Goal: Navigation & Orientation: Understand site structure

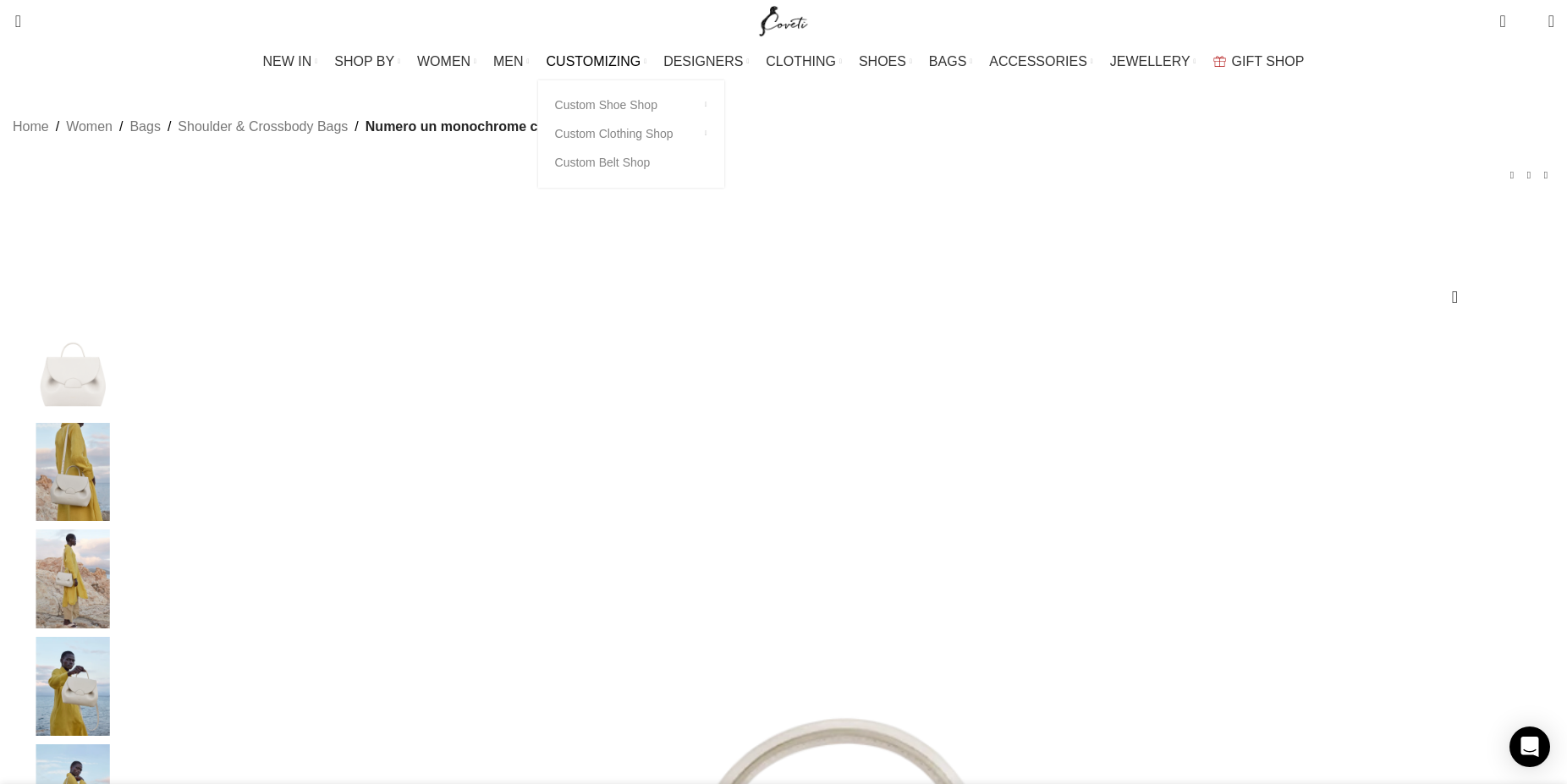
click at [615, 56] on span "CUSTOMIZING" at bounding box center [594, 61] width 94 height 16
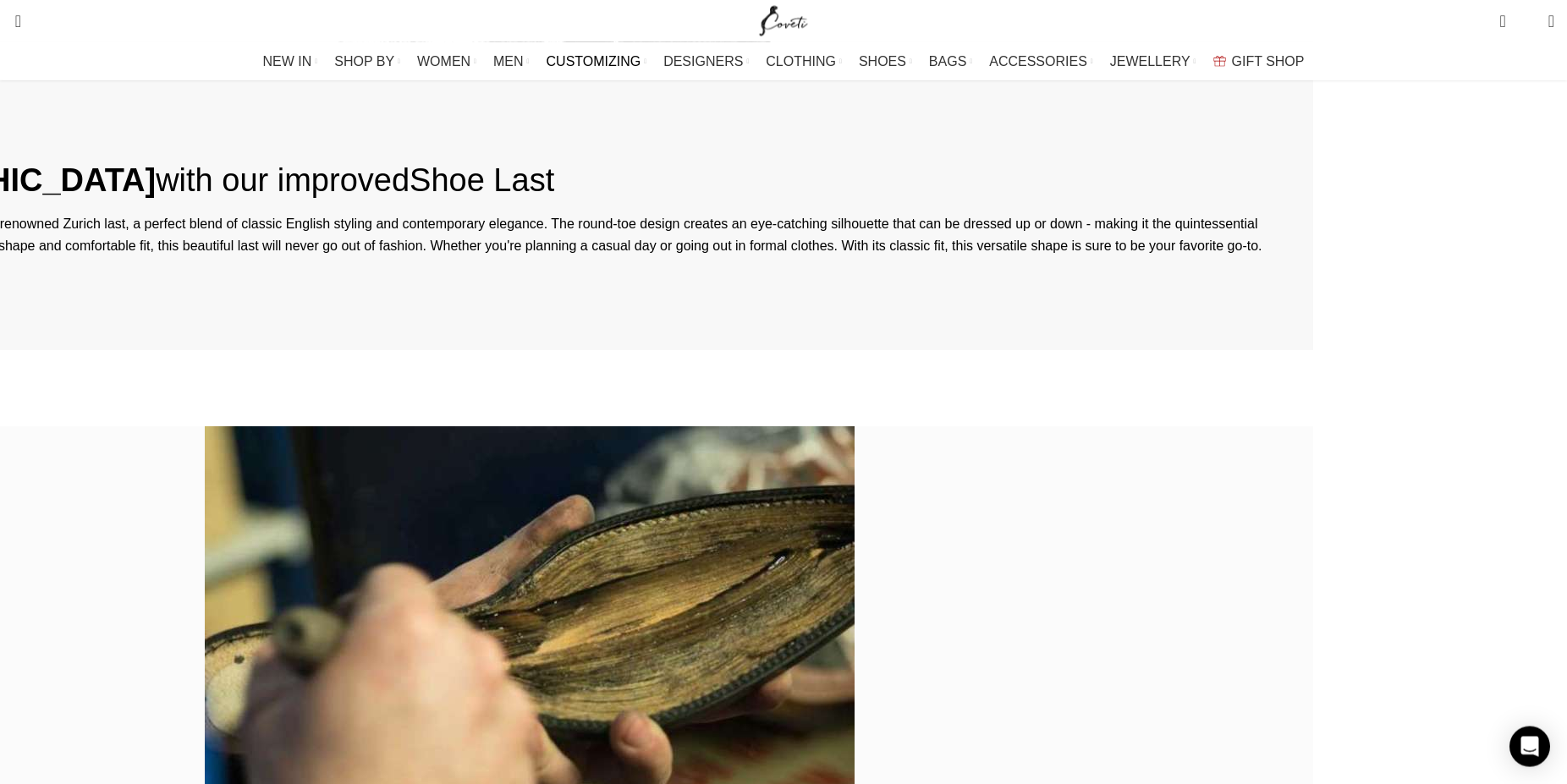
scroll to position [3582, 0]
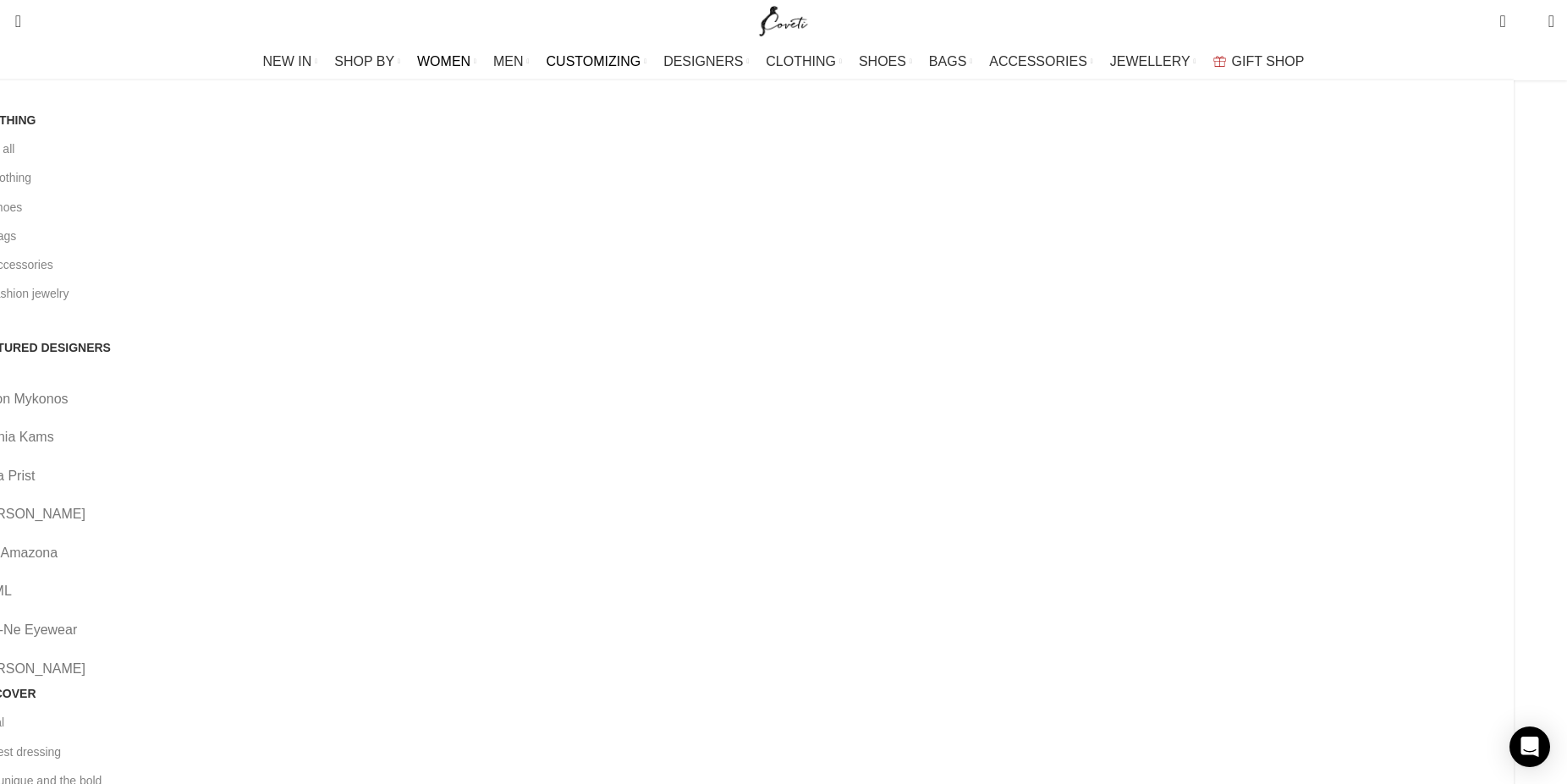
click at [461, 62] on span "WOMEN" at bounding box center [443, 61] width 53 height 16
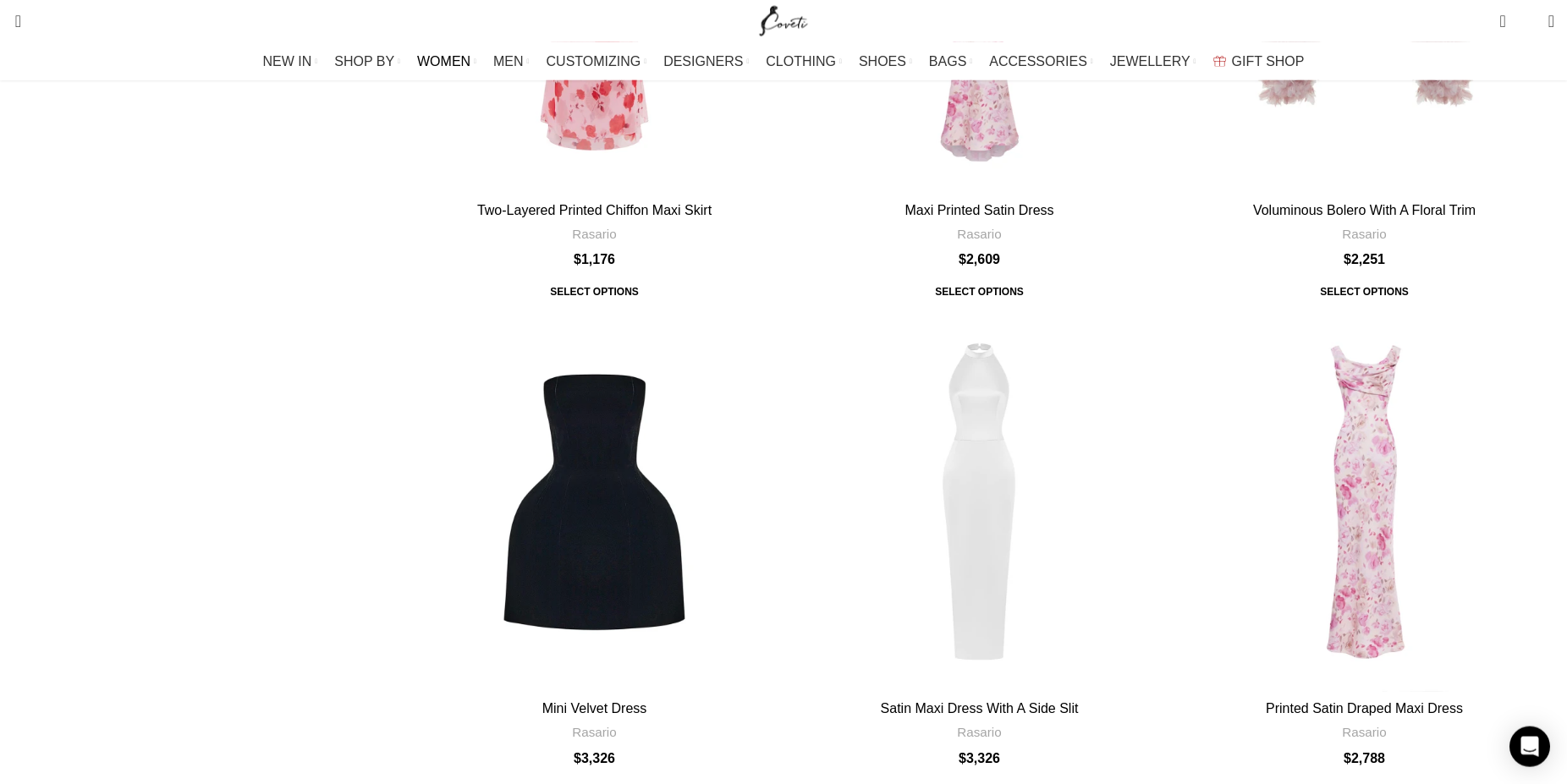
scroll to position [5263, 0]
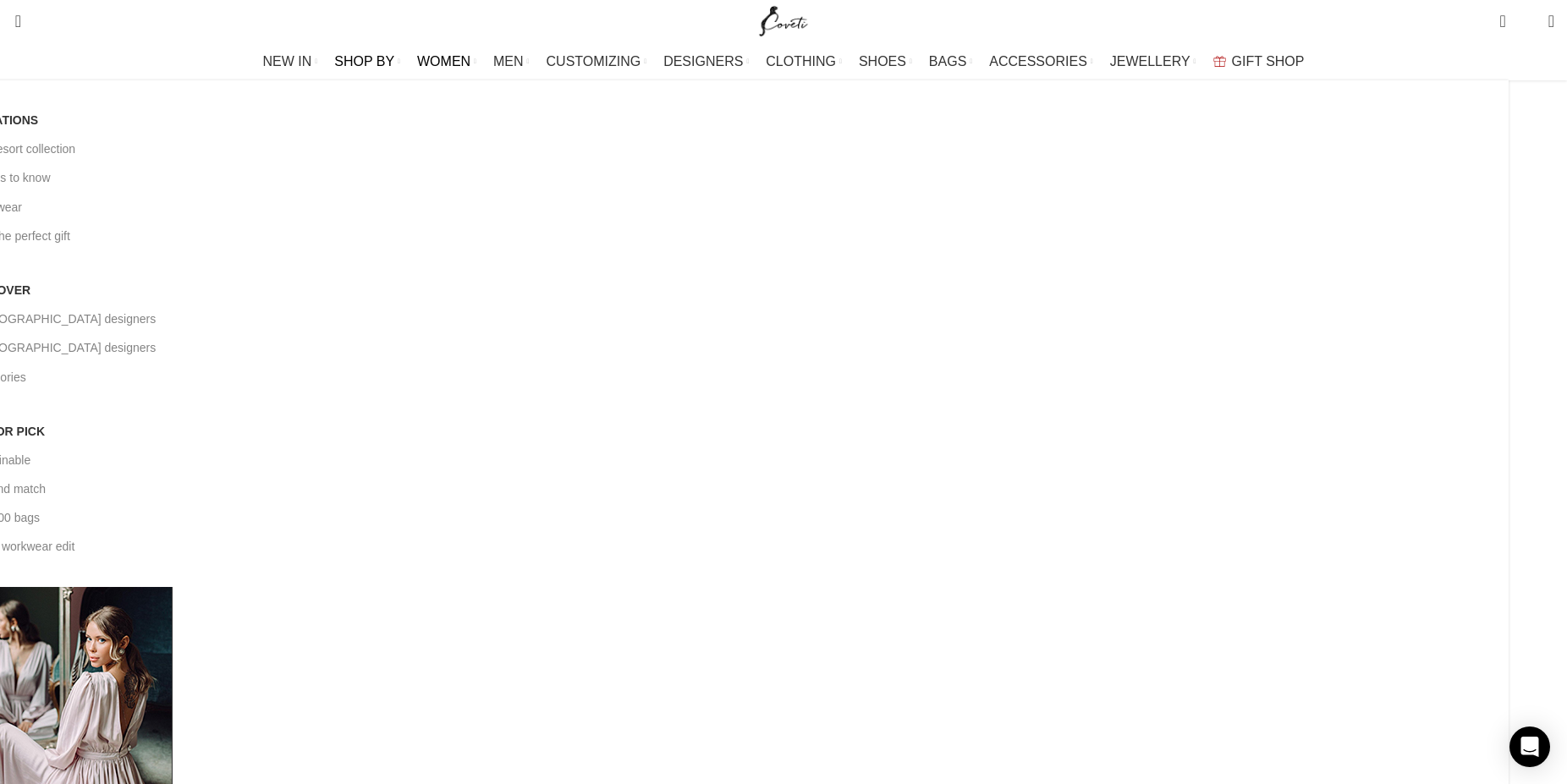
click at [394, 61] on span "SHOP BY" at bounding box center [364, 61] width 60 height 16
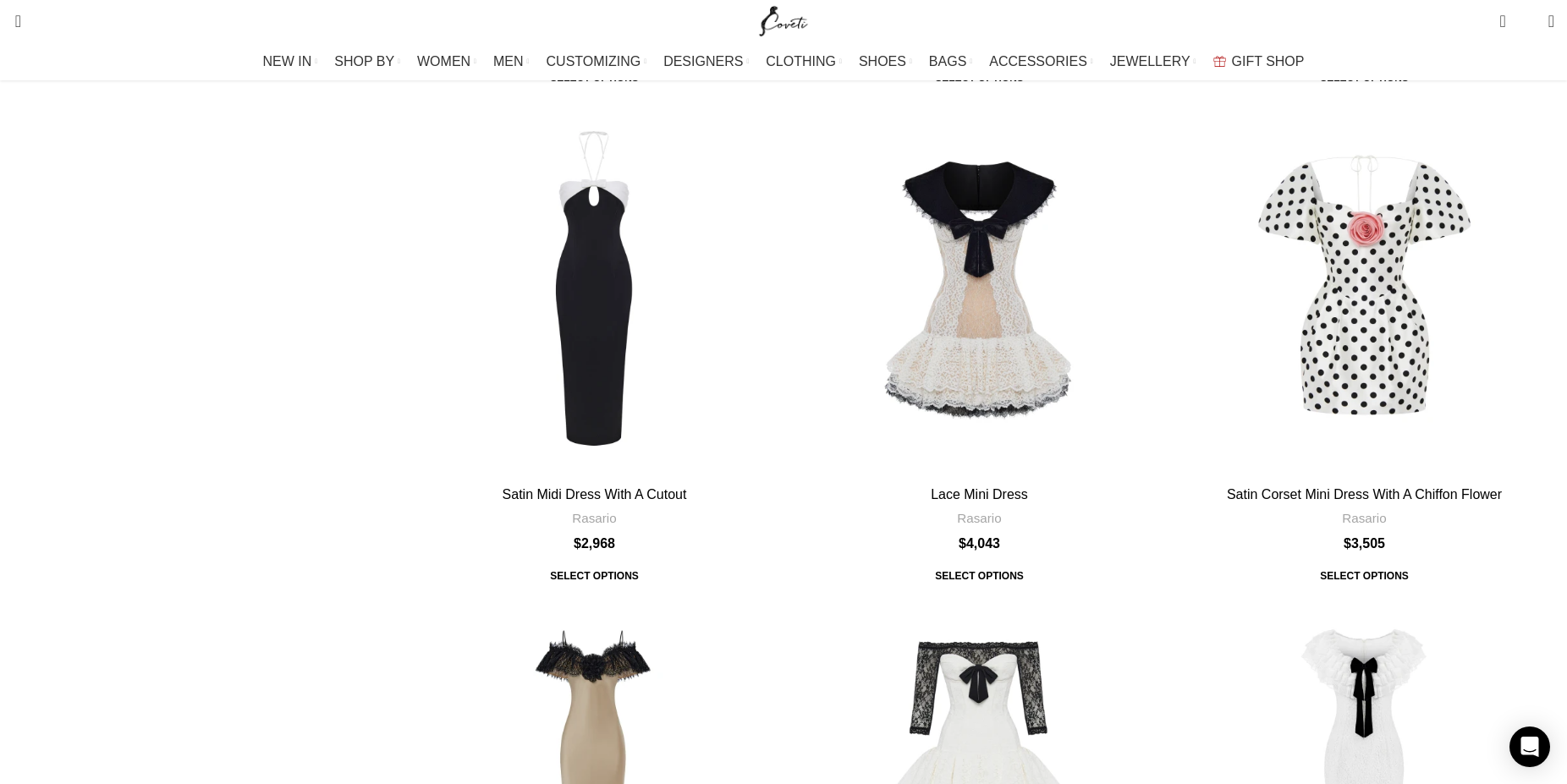
scroll to position [2162, 0]
